Goal: Task Accomplishment & Management: Manage account settings

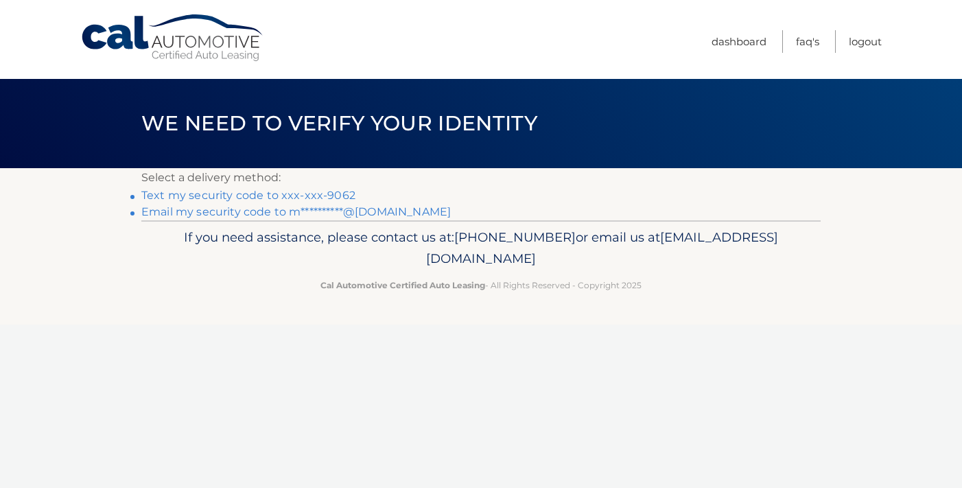
click at [288, 194] on link "Text my security code to xxx-xxx-9062" at bounding box center [248, 195] width 214 height 13
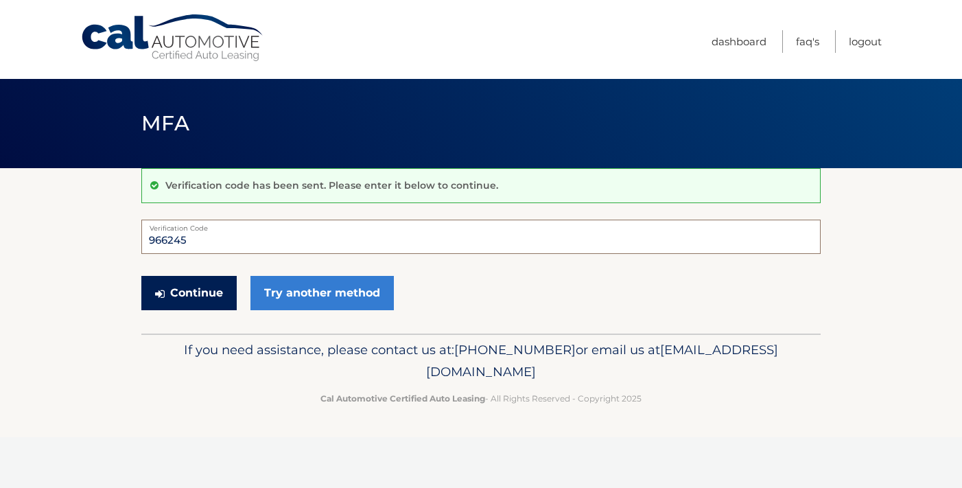
type input "966245"
click at [195, 294] on button "Continue" at bounding box center [188, 293] width 95 height 34
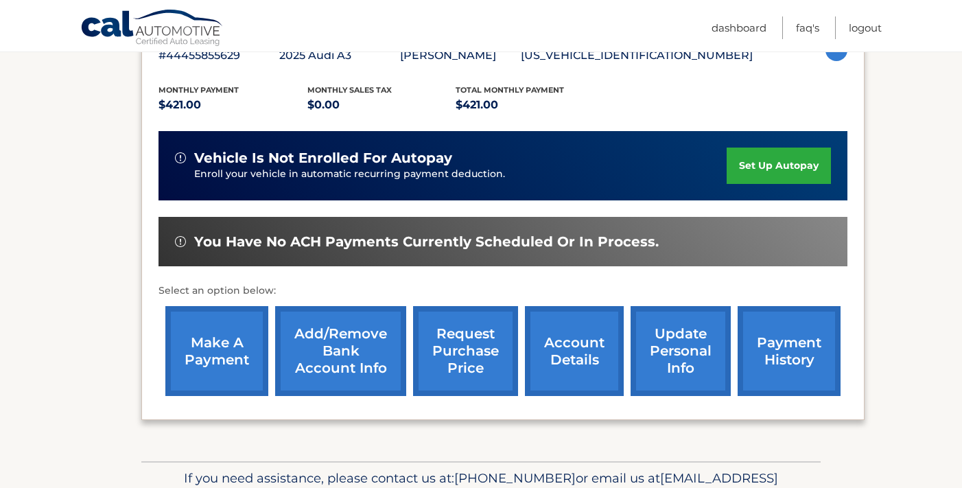
scroll to position [294, 0]
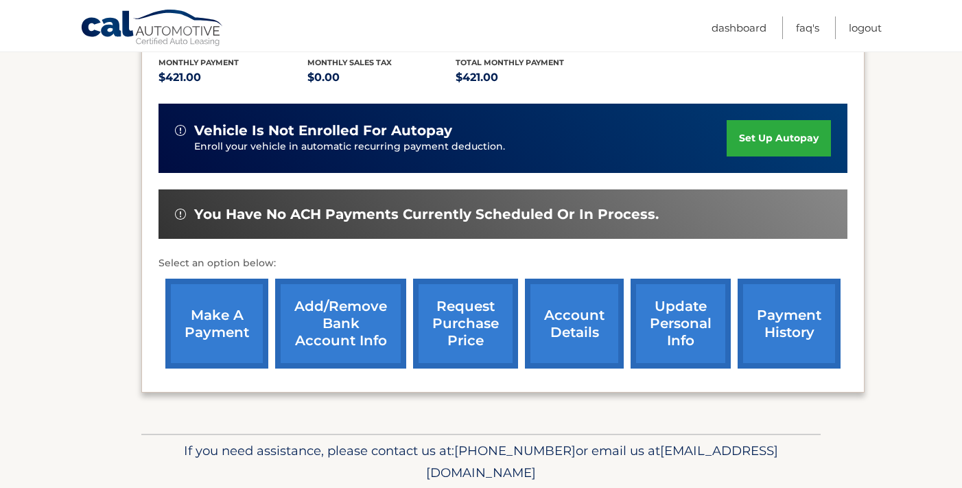
click at [222, 317] on link "make a payment" at bounding box center [216, 324] width 103 height 90
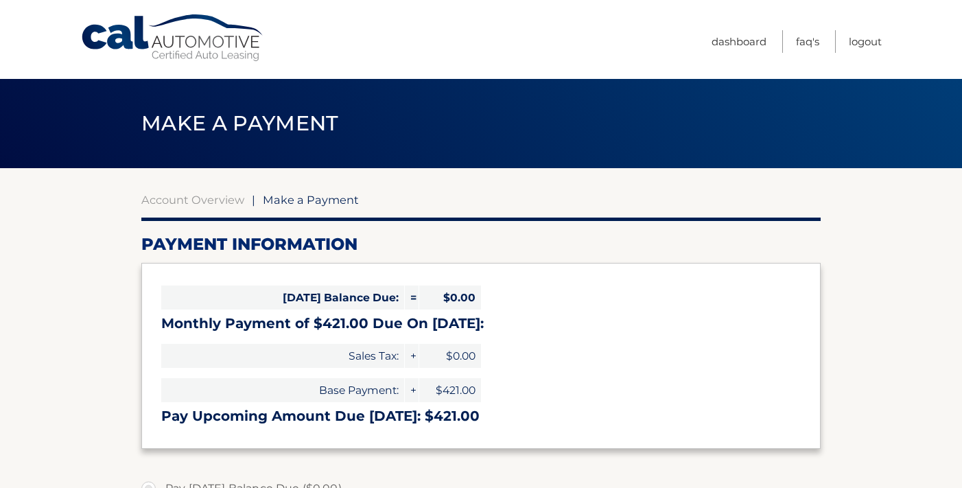
select select "M2ZiOGU0YWMtZDk2YS00ZjE3LWJkNTAtYTk0YzcxYjg1OGFj"
click at [865, 41] on link "Logout" at bounding box center [865, 41] width 33 height 23
